Goal: Navigation & Orientation: Find specific page/section

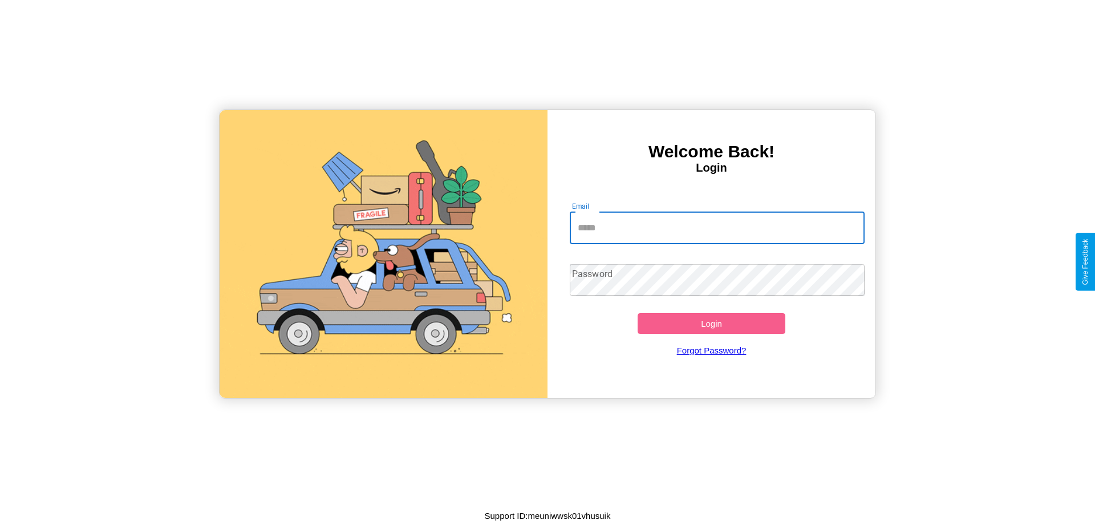
click at [717, 228] on input "Email" at bounding box center [718, 228] width 296 height 32
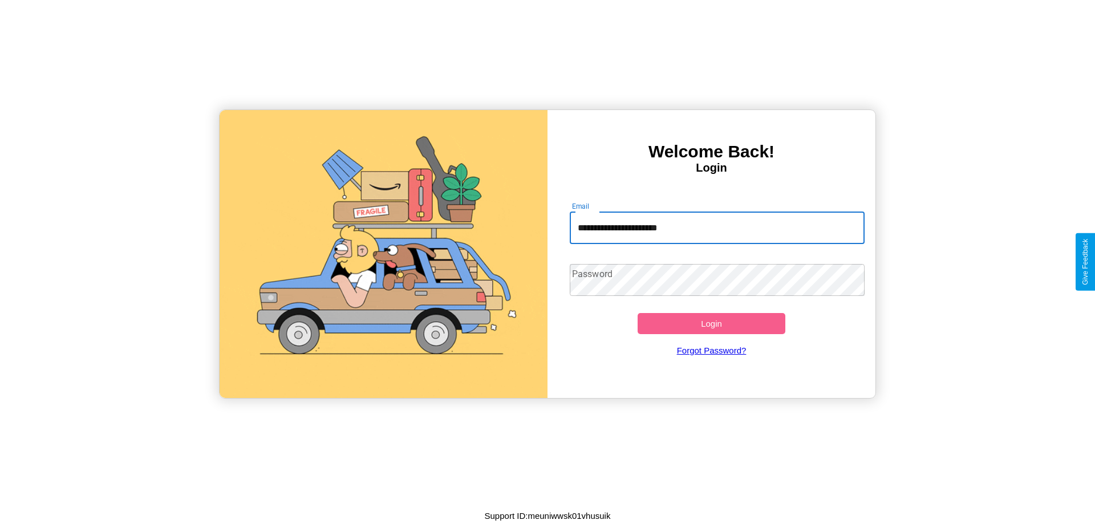
type input "**********"
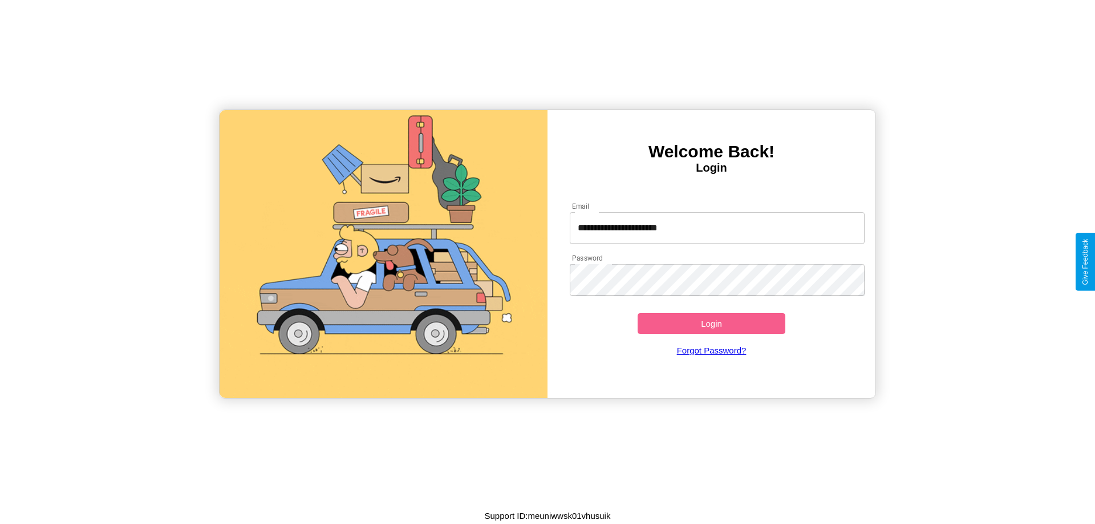
click at [711, 323] on button "Login" at bounding box center [712, 323] width 148 height 21
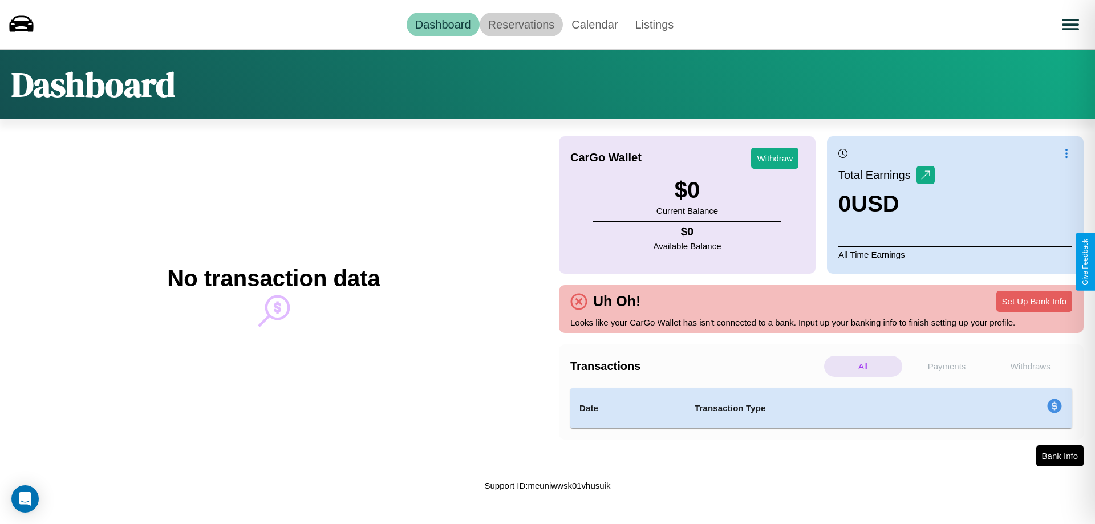
click at [521, 24] on link "Reservations" at bounding box center [522, 25] width 84 height 24
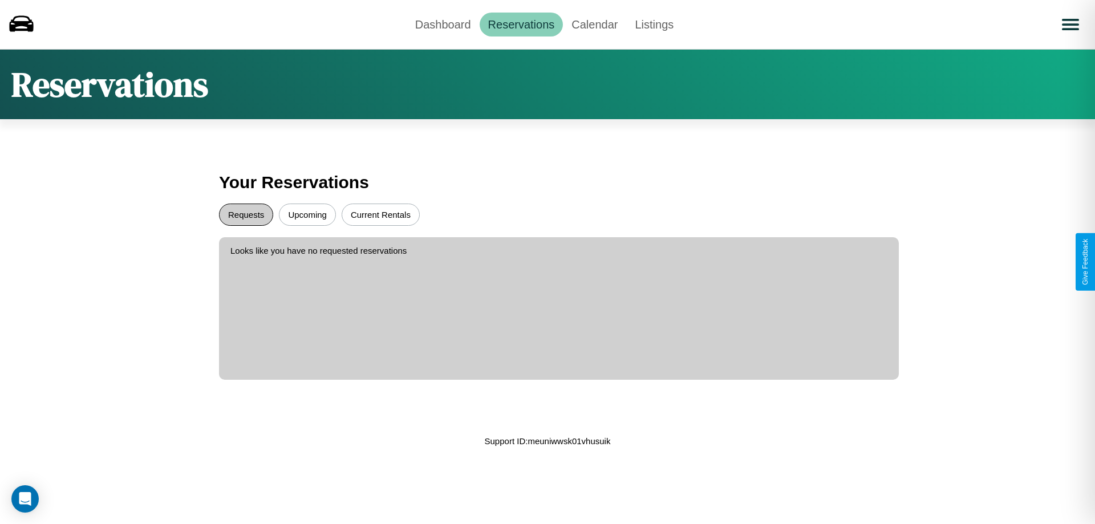
click at [246, 214] on button "Requests" at bounding box center [246, 215] width 54 height 22
click at [307, 214] on button "Upcoming" at bounding box center [307, 215] width 57 height 22
click at [594, 24] on link "Calendar" at bounding box center [594, 25] width 63 height 24
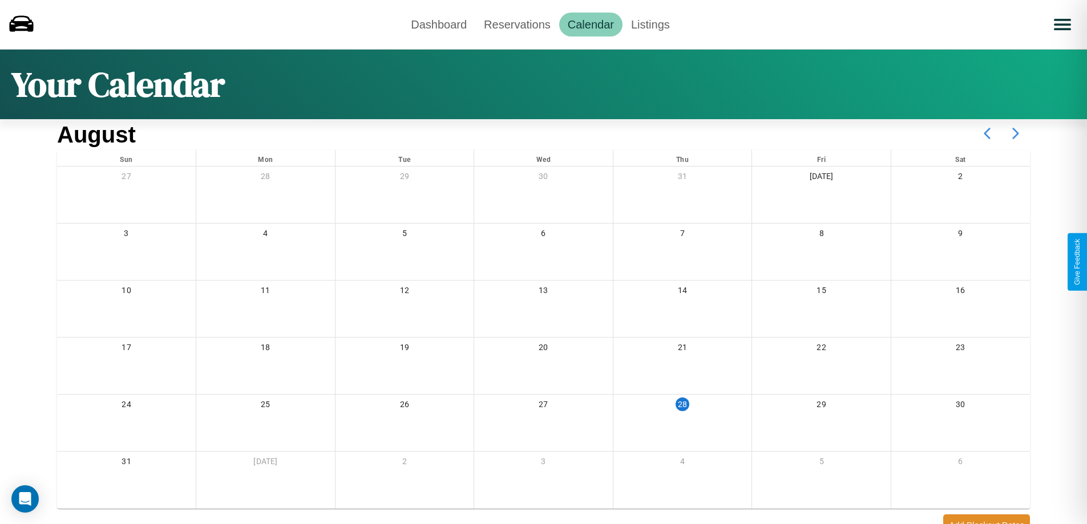
click at [1015, 133] on icon at bounding box center [1015, 133] width 29 height 29
click at [439, 24] on link "Dashboard" at bounding box center [438, 25] width 73 height 24
